Goal: Find specific page/section: Find specific page/section

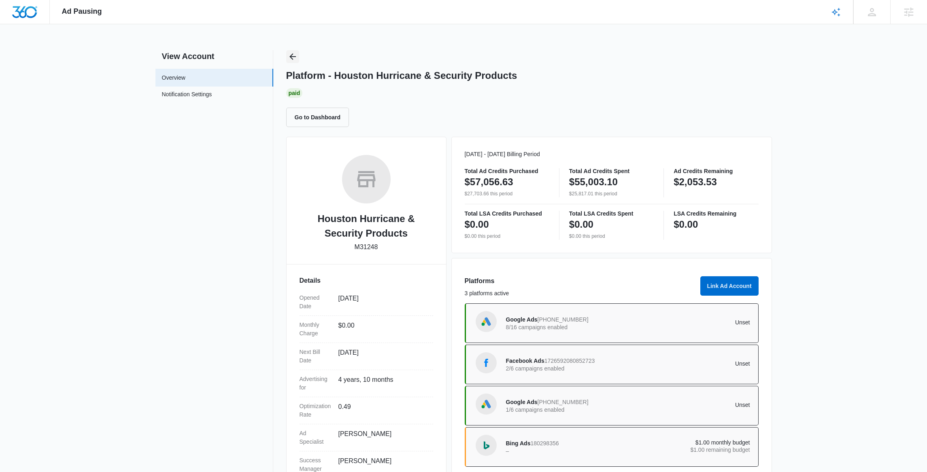
click at [289, 53] on icon "Back" at bounding box center [293, 57] width 10 height 10
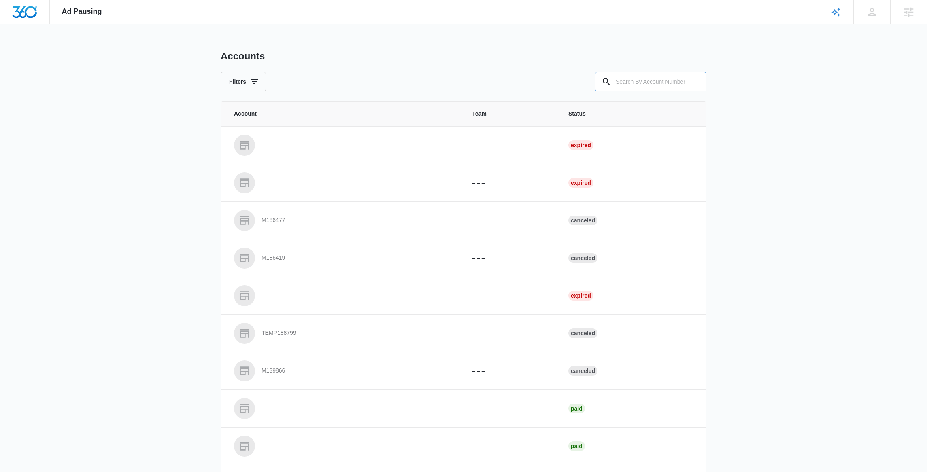
click at [625, 85] on input "text" at bounding box center [650, 81] width 111 height 19
paste input "M23371"
type input "M23371"
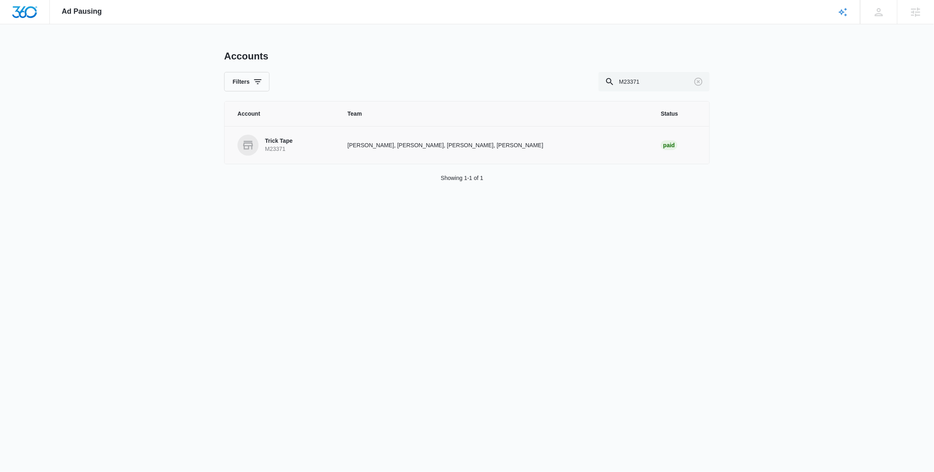
click at [293, 146] on p "M23371" at bounding box center [279, 149] width 28 height 8
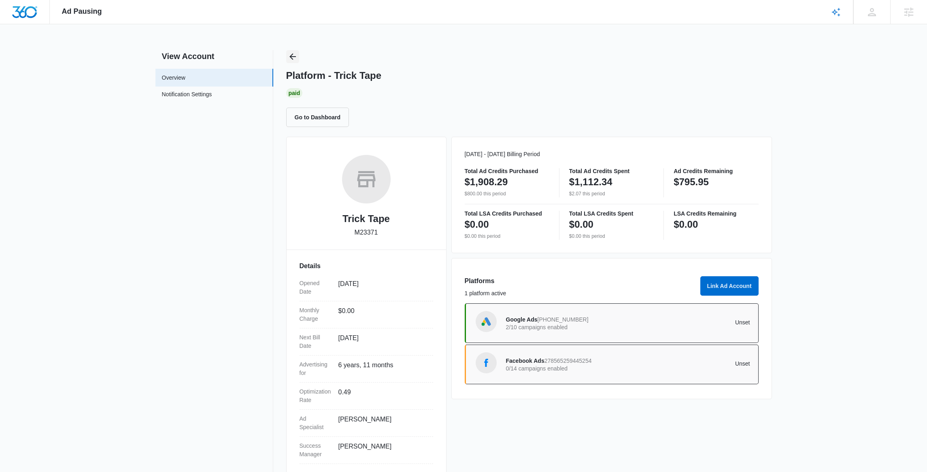
click at [294, 57] on icon "Back" at bounding box center [292, 56] width 6 height 6
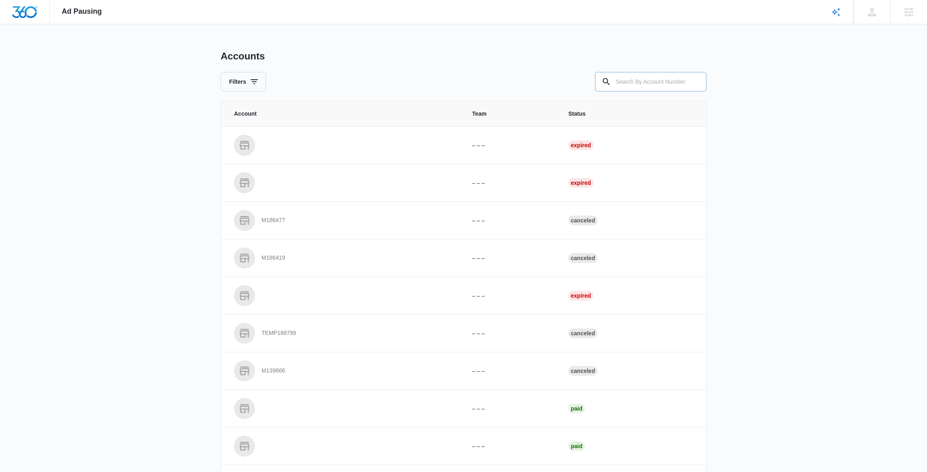
click at [679, 84] on input "text" at bounding box center [650, 81] width 111 height 19
paste input "M33675"
type input "M33675"
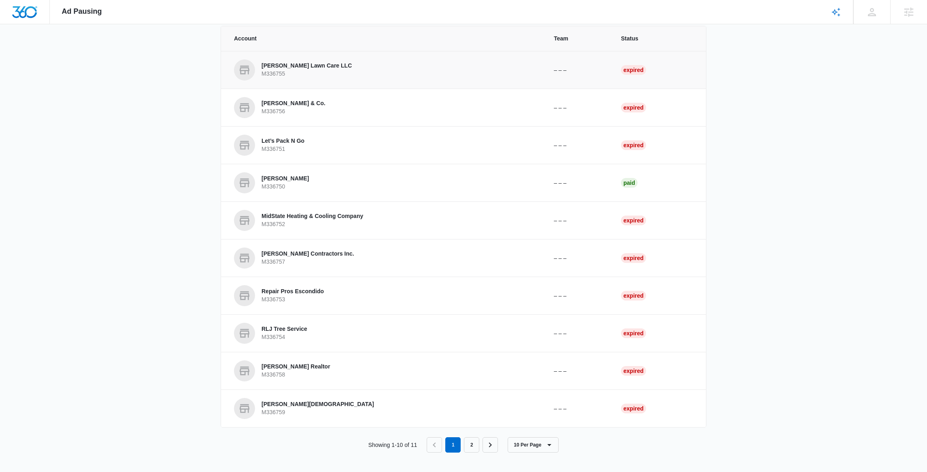
scroll to position [76, 0]
click at [473, 445] on link "2" at bounding box center [471, 444] width 15 height 15
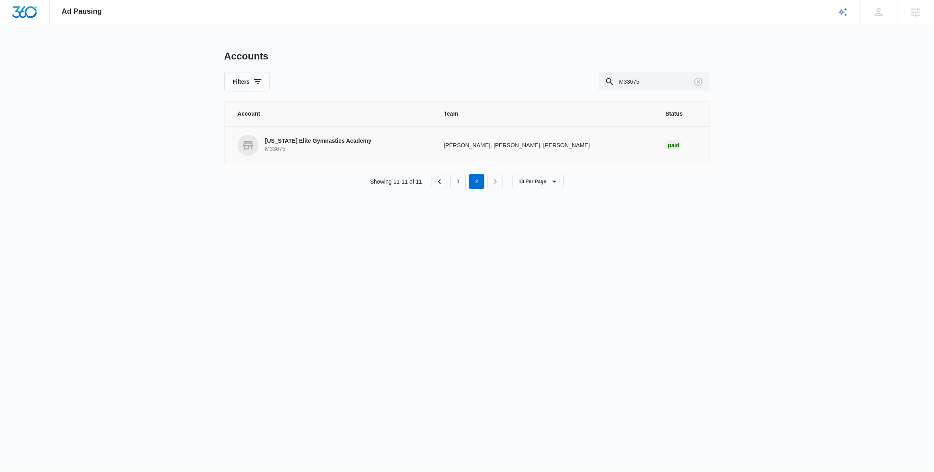
click at [291, 146] on p "M33675" at bounding box center [318, 149] width 106 height 8
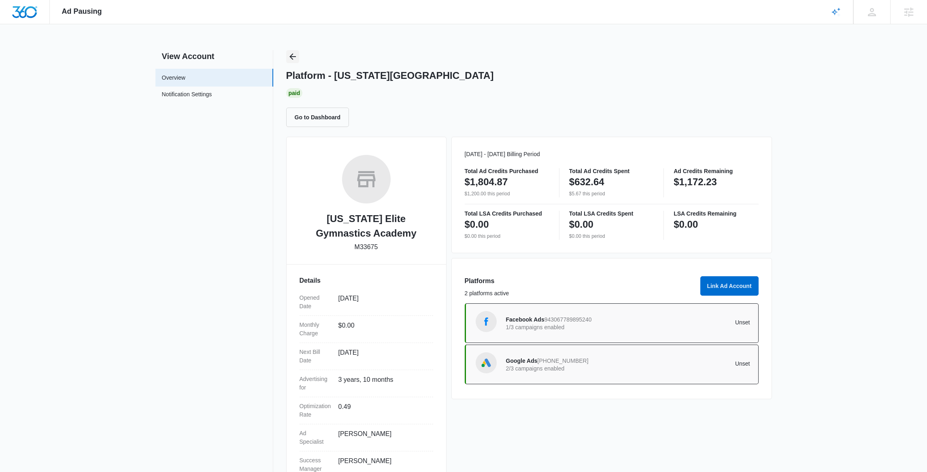
click at [288, 57] on icon "Back" at bounding box center [293, 57] width 10 height 10
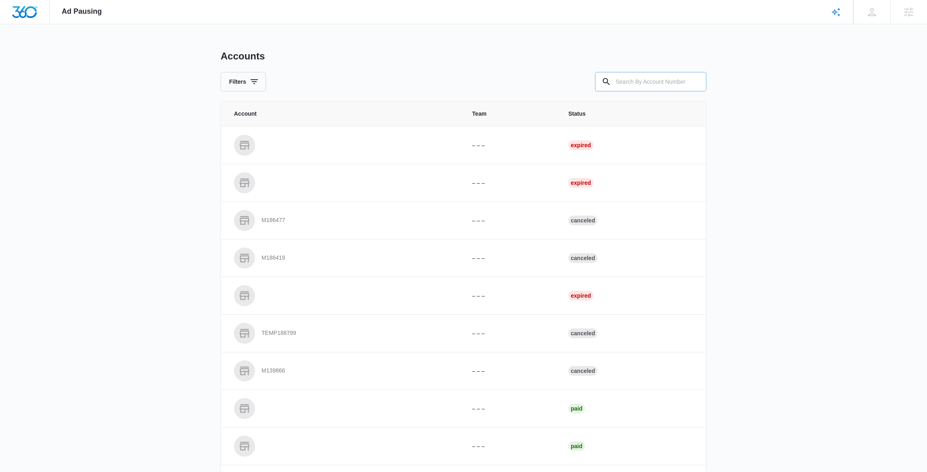
click at [643, 74] on input "text" at bounding box center [650, 81] width 111 height 19
paste input "M311274"
type input "M311274"
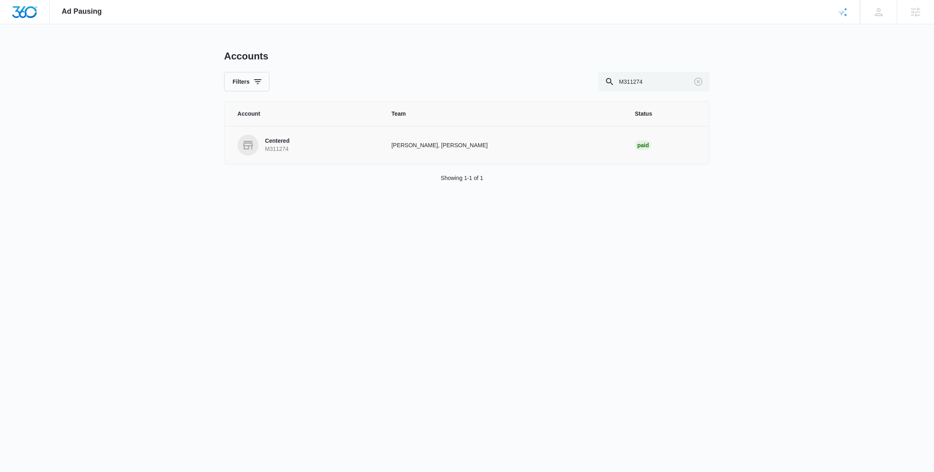
click at [288, 145] on p "Centered" at bounding box center [277, 141] width 25 height 8
